Goal: Complete application form

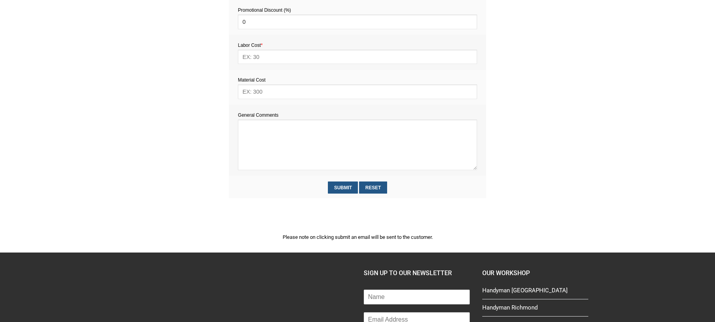
scroll to position [391, 0]
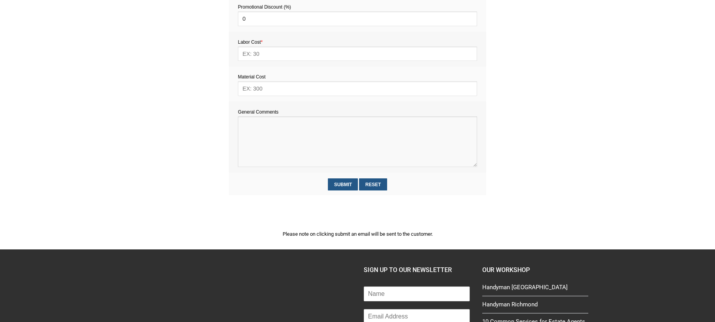
click at [267, 136] on textarea at bounding box center [357, 141] width 239 height 51
paste textarea "Estimate provision for a professional handyman (service call out and labour) to…"
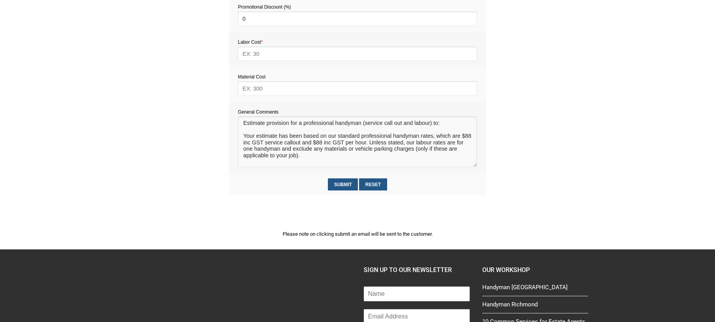
click at [255, 131] on textarea at bounding box center [357, 141] width 239 height 51
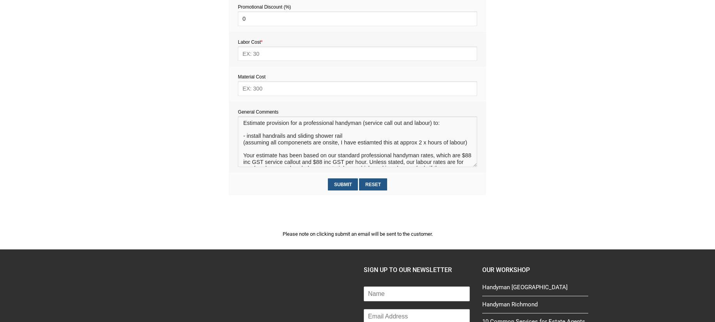
click at [300, 144] on textarea at bounding box center [357, 141] width 239 height 51
click at [462, 143] on textarea at bounding box center [357, 141] width 239 height 51
type textarea "Estimate provision for a professional handyman (service call out and labour) to…"
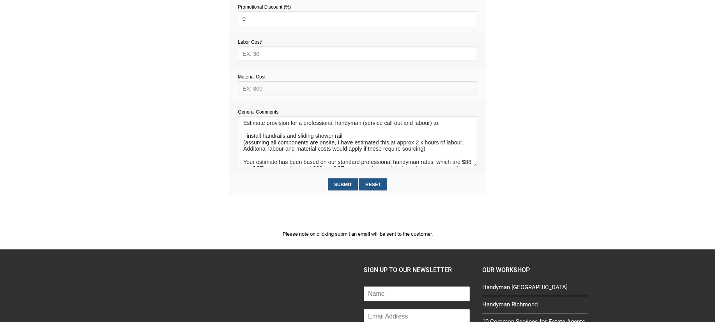
click at [258, 94] on input "text" at bounding box center [357, 88] width 239 height 14
type input "10"
click at [270, 49] on input "text" at bounding box center [357, 53] width 239 height 14
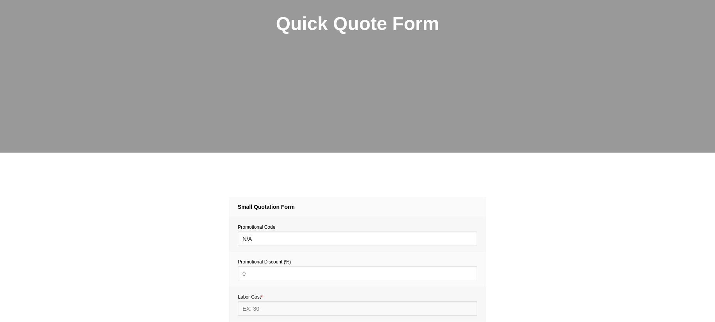
scroll to position [325, 0]
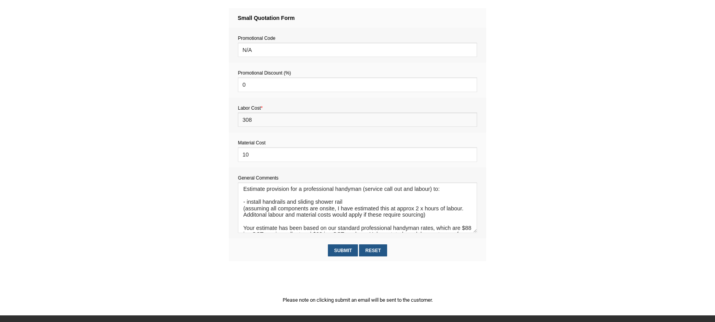
type input "308"
click at [419, 210] on textarea at bounding box center [357, 207] width 239 height 51
click at [272, 216] on textarea at bounding box center [357, 207] width 239 height 51
type textarea "Estimate provision for a professional handyman (service call out and labour) to…"
click at [346, 252] on input "Submit" at bounding box center [343, 250] width 30 height 12
